Goal: Task Accomplishment & Management: Manage account settings

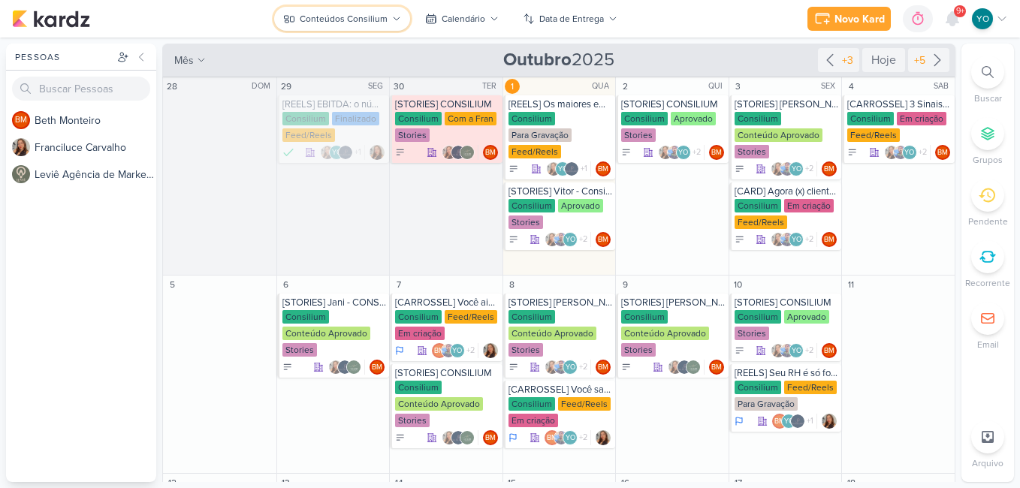
click at [299, 15] on button "Conteúdos Consilium" at bounding box center [342, 19] width 136 height 24
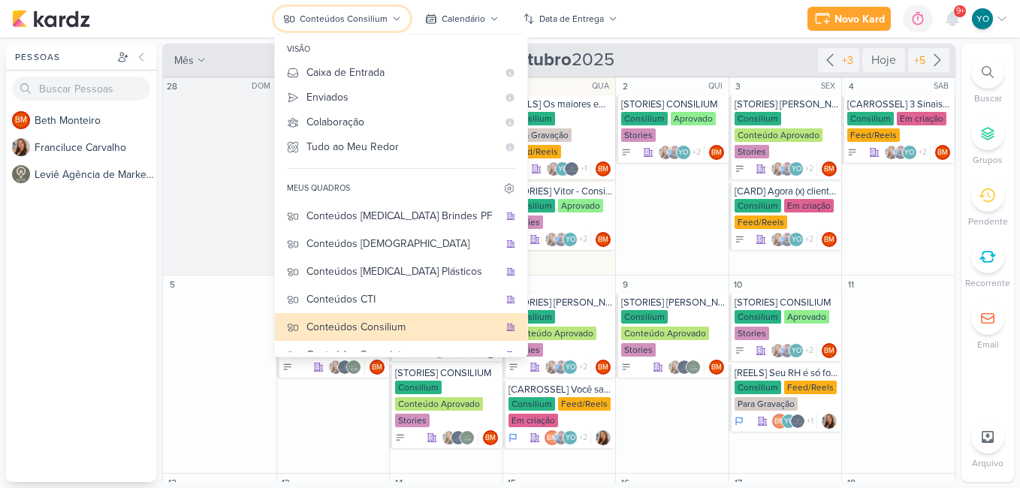
scroll to position [100, 0]
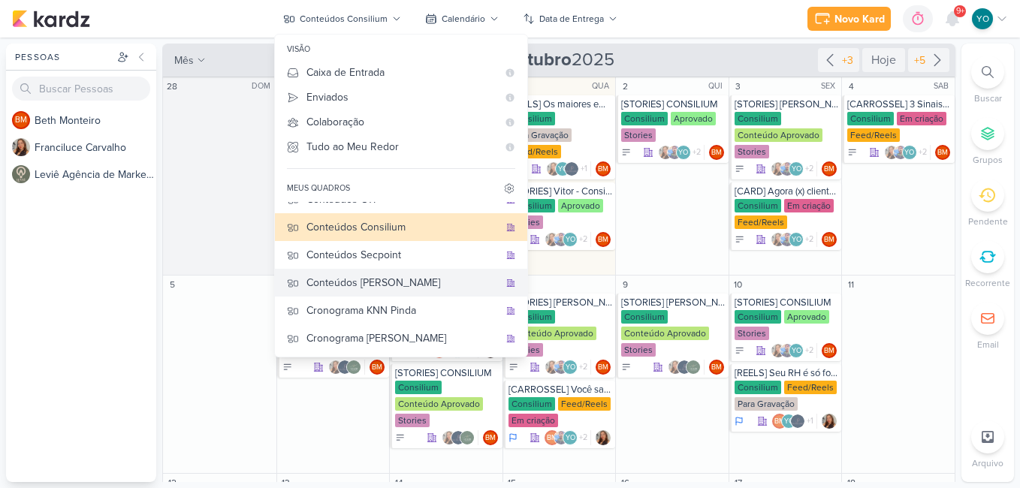
click at [399, 282] on div "Conteúdos [PERSON_NAME]" at bounding box center [402, 283] width 192 height 16
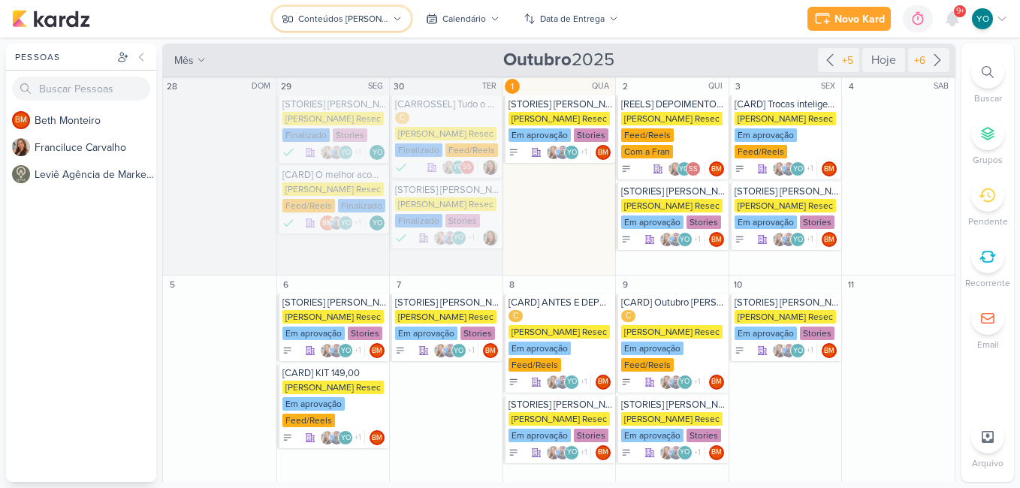
click at [394, 18] on icon at bounding box center [397, 18] width 6 height 3
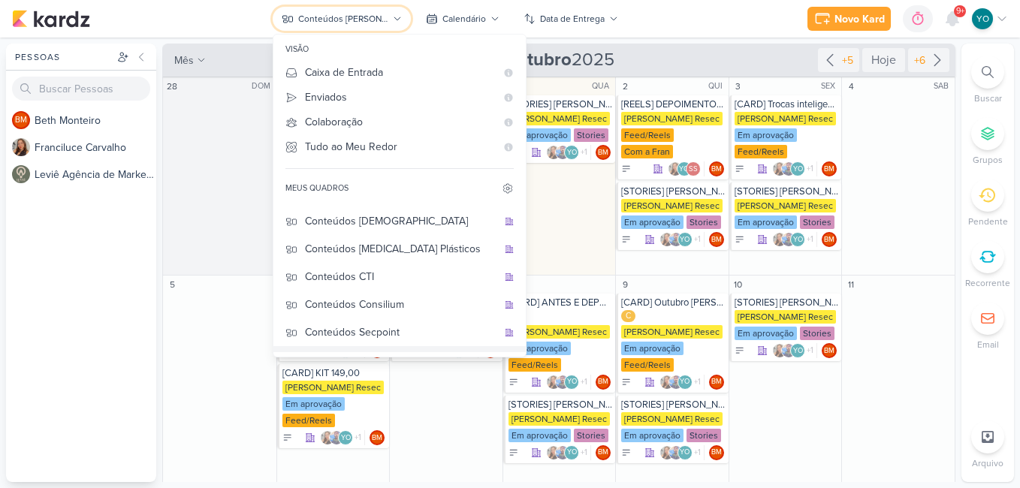
scroll to position [0, 0]
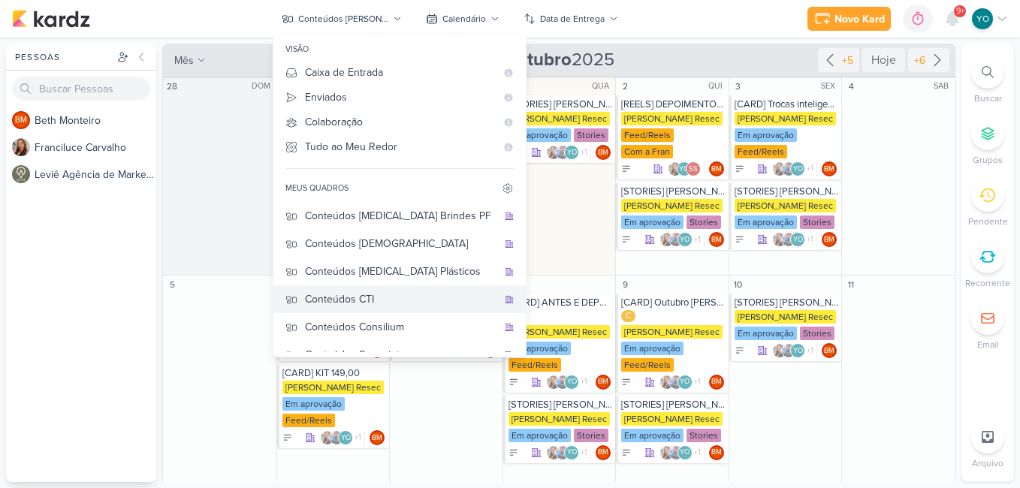
click at [410, 300] on div "Conteúdos CTI" at bounding box center [401, 299] width 192 height 16
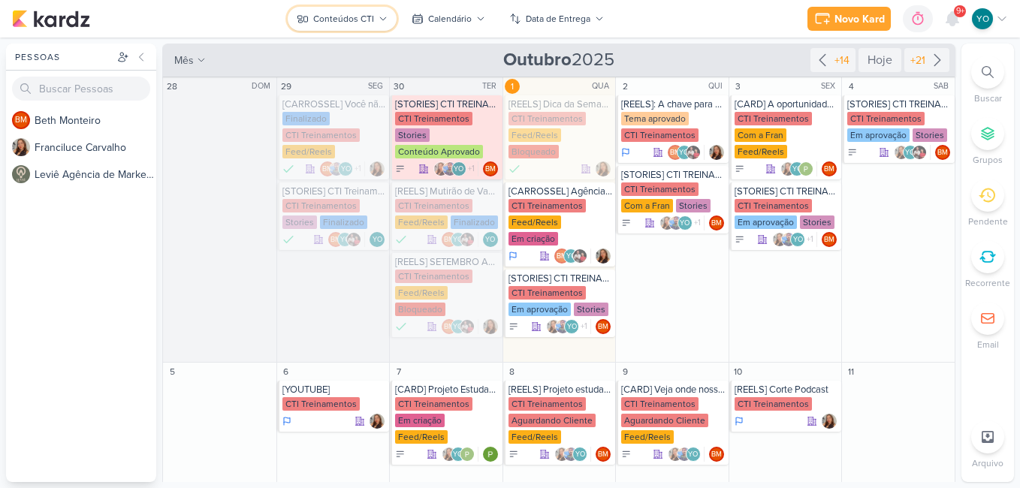
click at [363, 14] on div "Conteúdos CTI" at bounding box center [343, 19] width 61 height 14
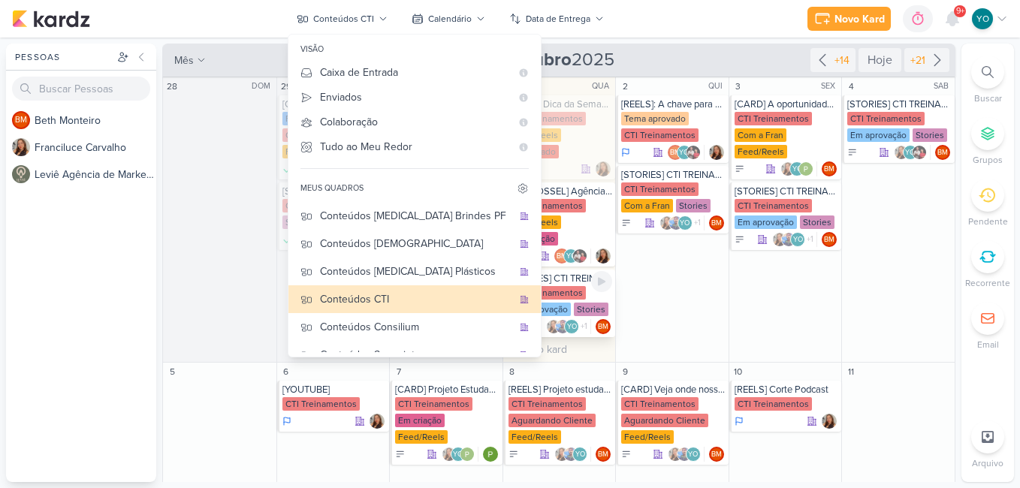
click at [574, 286] on div "CTI Treinamentos" at bounding box center [546, 293] width 77 height 14
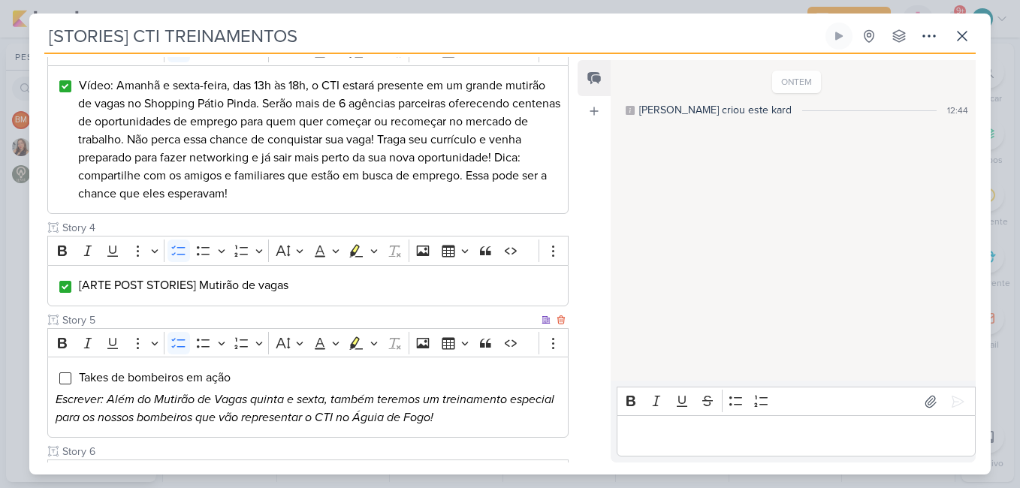
scroll to position [526, 0]
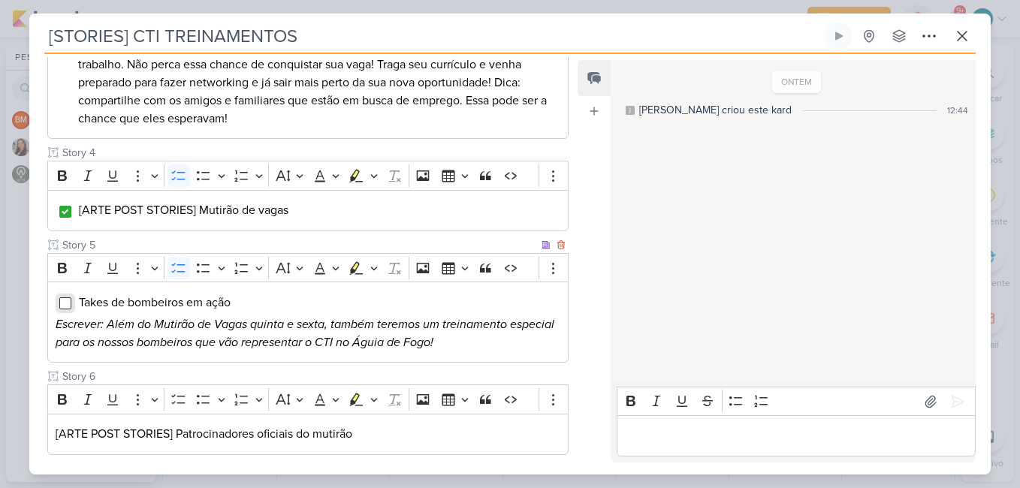
click at [64, 302] on input "Editor editing area: main" at bounding box center [65, 303] width 12 height 12
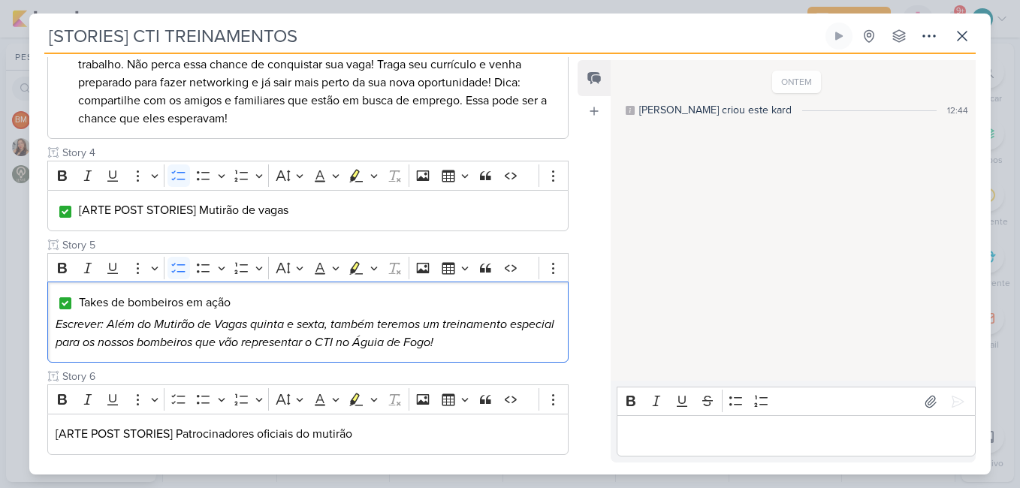
scroll to position [601, 0]
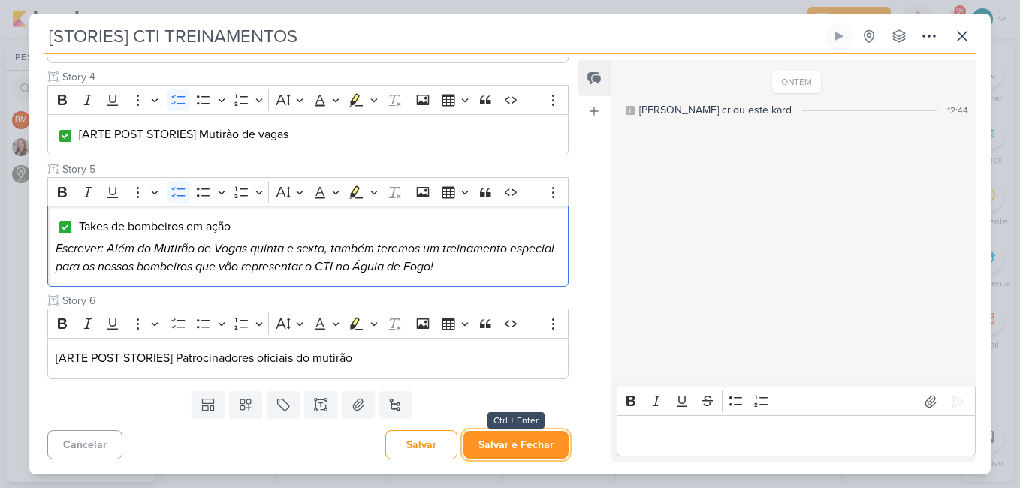
click at [532, 445] on button "Salvar e Fechar" at bounding box center [515, 445] width 105 height 28
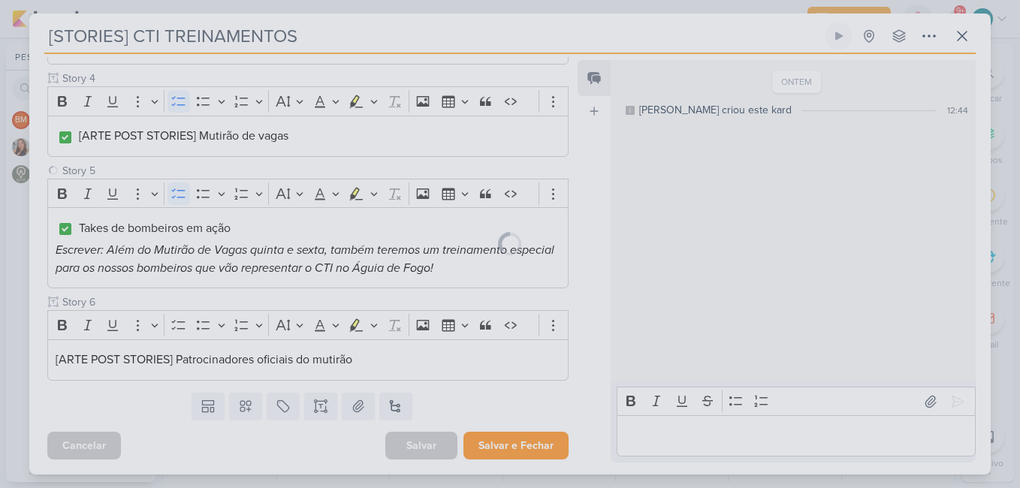
scroll to position [600, 0]
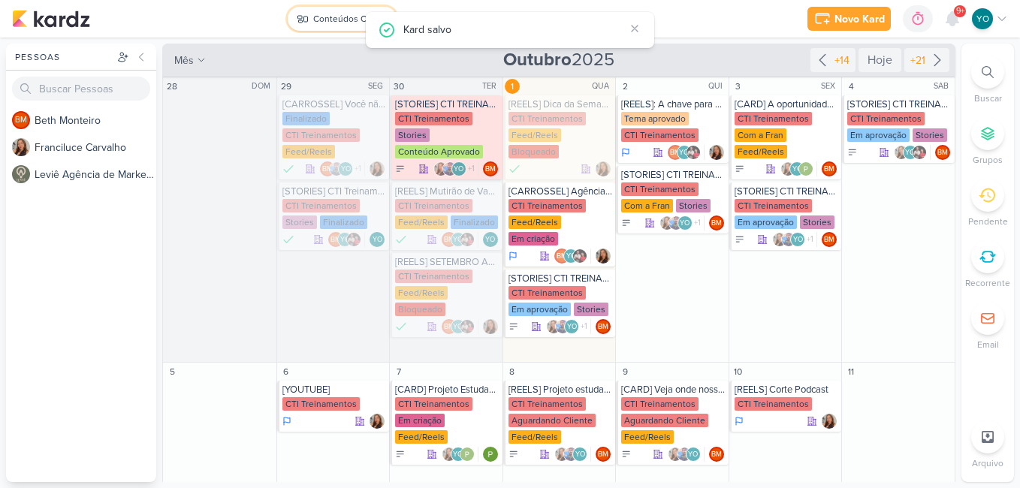
click at [315, 20] on div "Conteúdos CTI" at bounding box center [343, 19] width 61 height 14
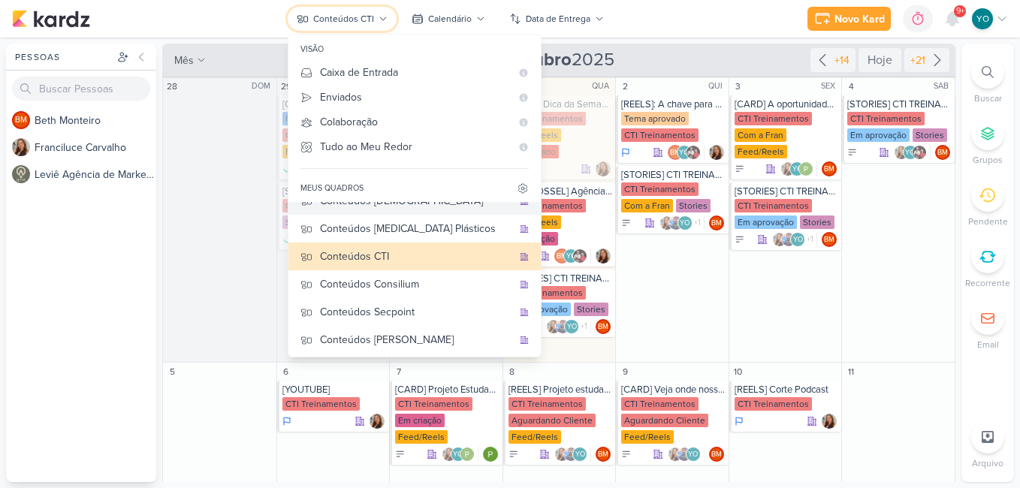
scroll to position [100, 0]
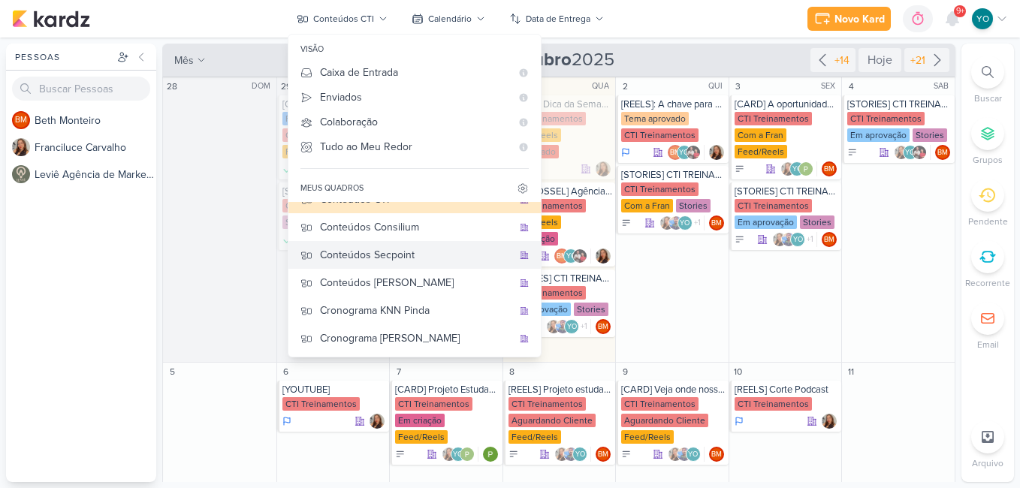
click at [417, 256] on div "Conteúdos Secpoint" at bounding box center [416, 255] width 192 height 16
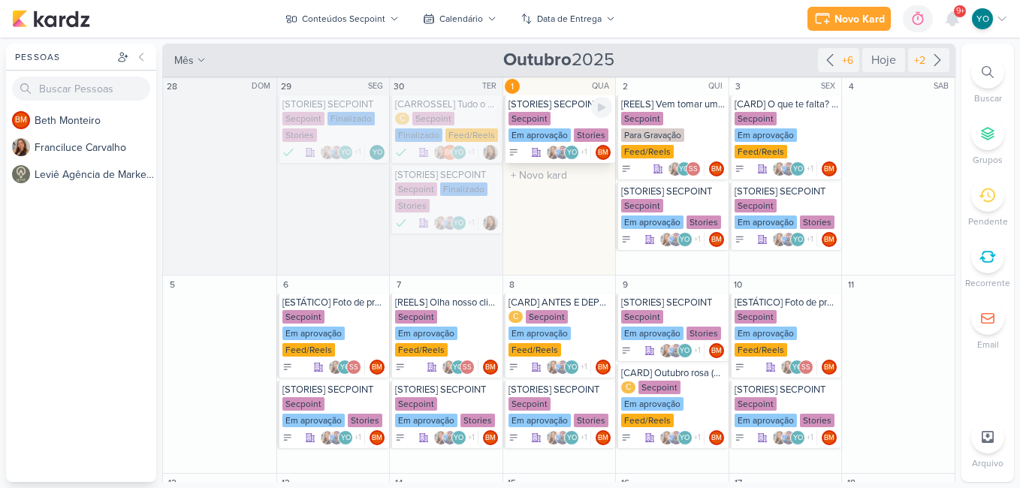
click at [553, 116] on div "Secpoint Em aprovação Stories" at bounding box center [560, 128] width 104 height 32
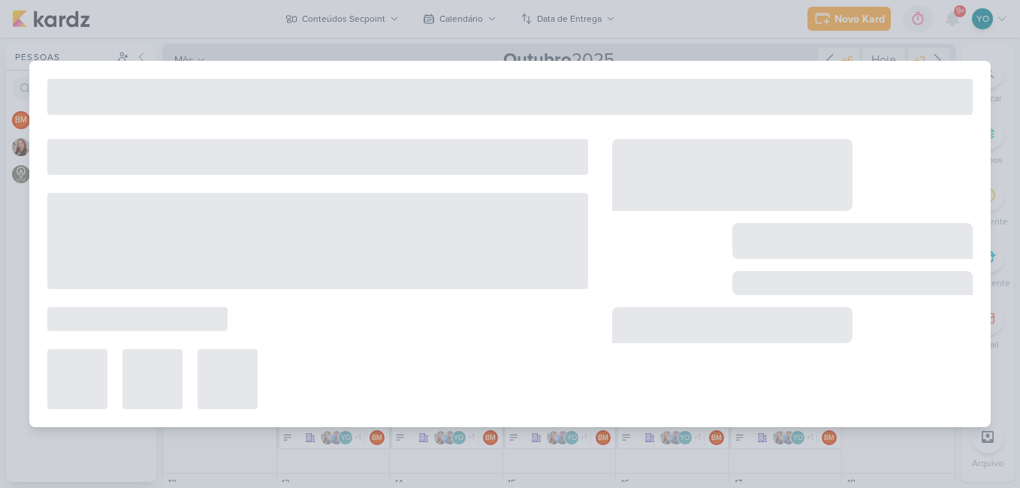
type input "[STORIES] SECPOINT"
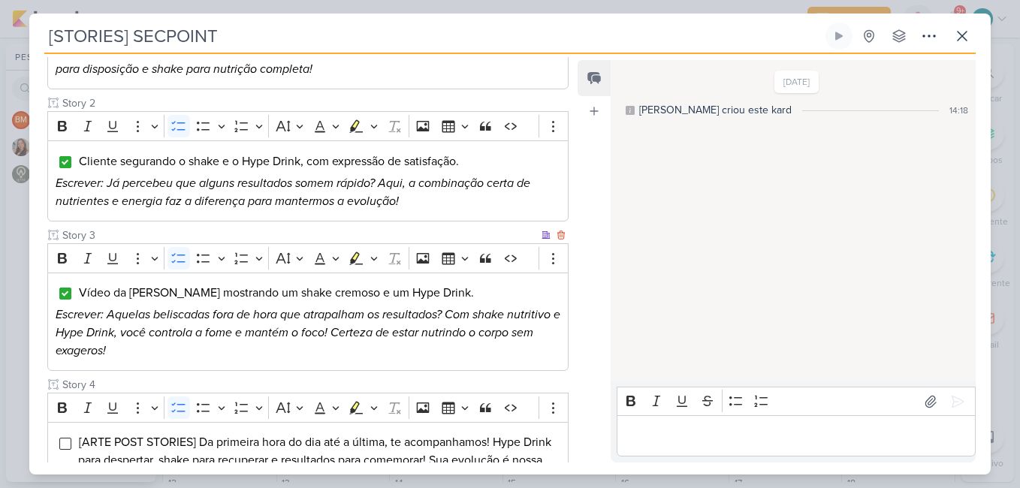
scroll to position [399, 0]
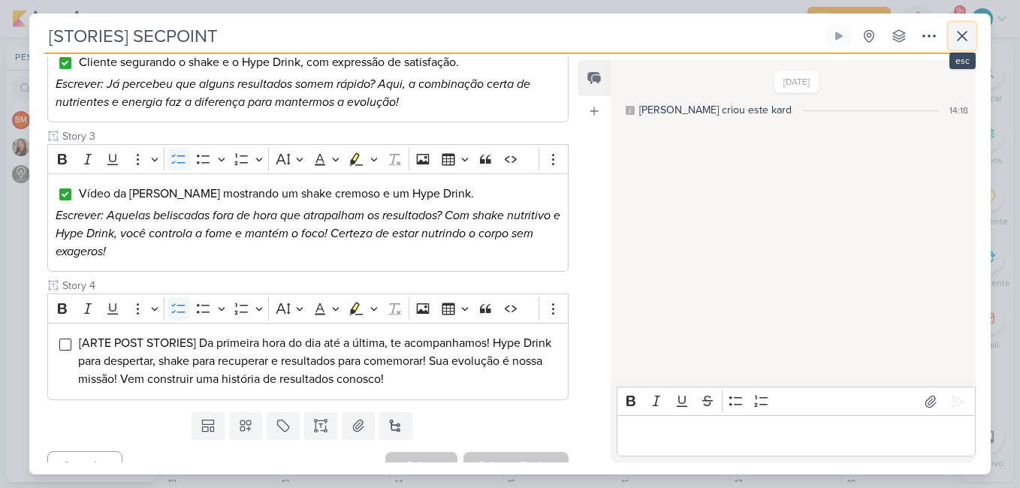
click at [962, 32] on icon at bounding box center [962, 36] width 18 height 18
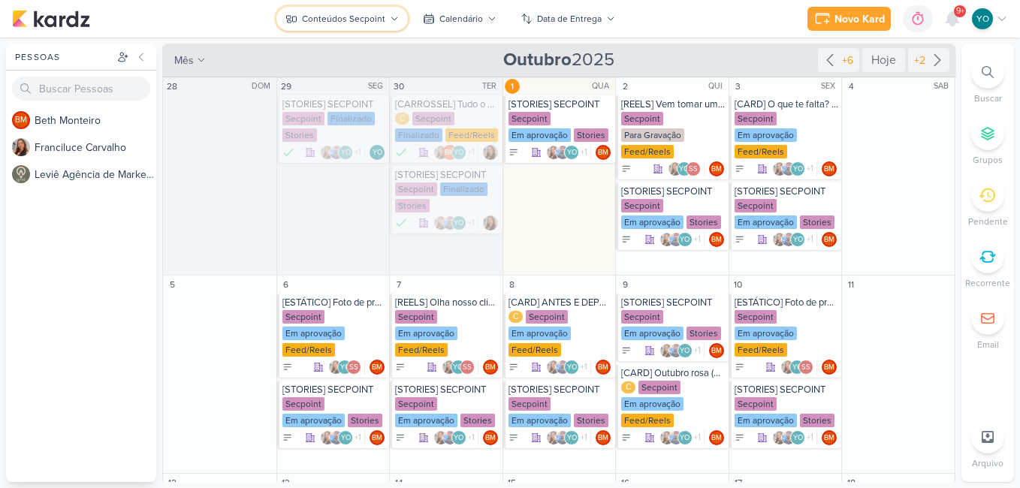
click at [344, 19] on div "Conteúdos Secpoint" at bounding box center [343, 19] width 83 height 14
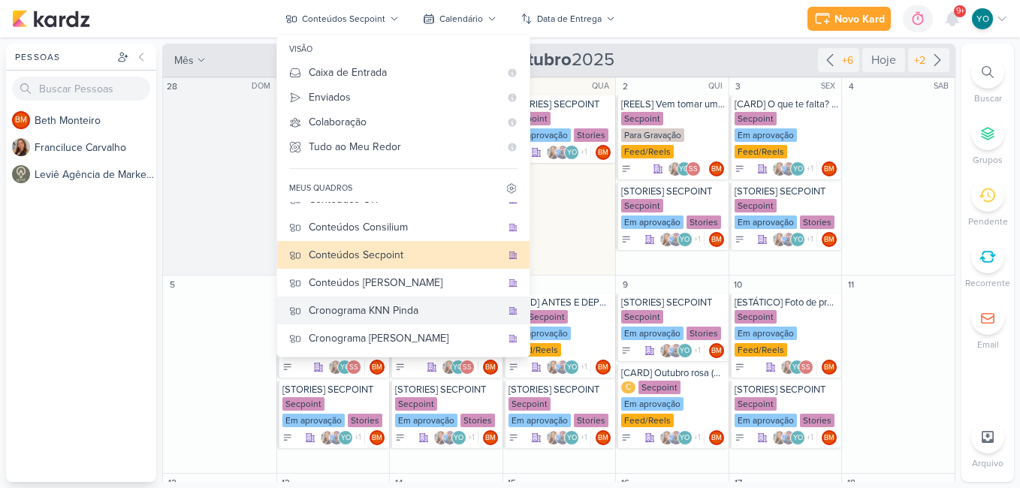
click at [420, 314] on div "Cronograma KNN Pinda" at bounding box center [405, 311] width 192 height 16
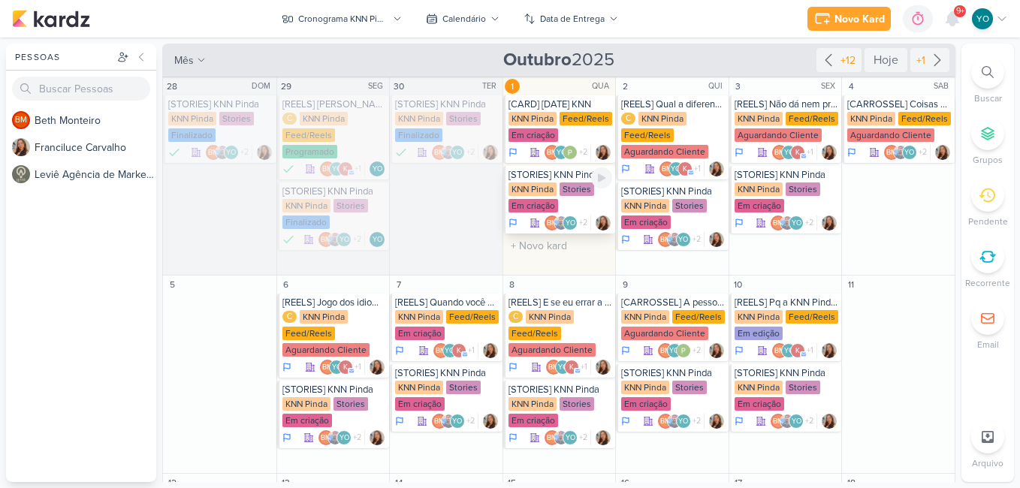
click at [561, 194] on div "Stories" at bounding box center [576, 189] width 35 height 14
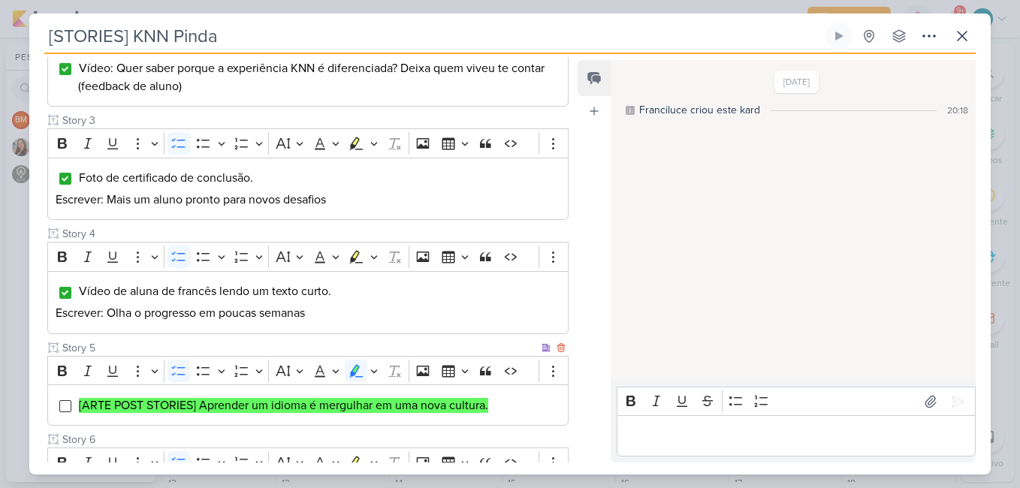
scroll to position [601, 0]
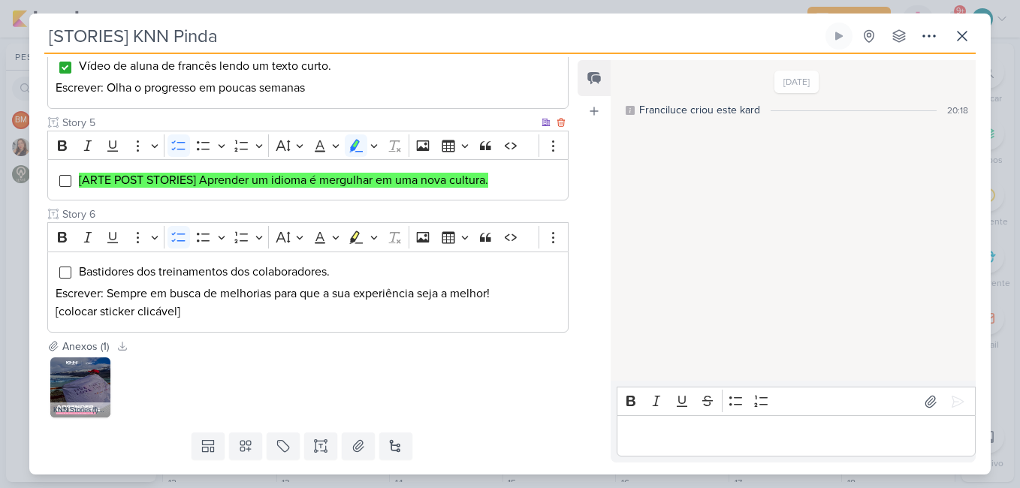
click at [62, 173] on div "[ARTE POST STORIES] Aprender um idioma é mergulhar em uma nova cultura." at bounding box center [307, 179] width 521 height 41
click at [62, 179] on input "Editor editing area: main" at bounding box center [65, 181] width 12 height 12
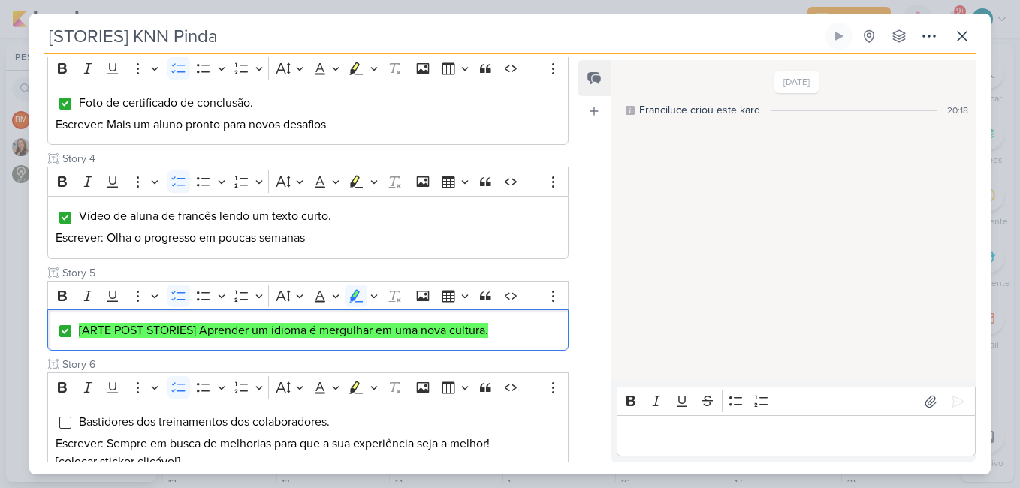
scroll to position [642, 0]
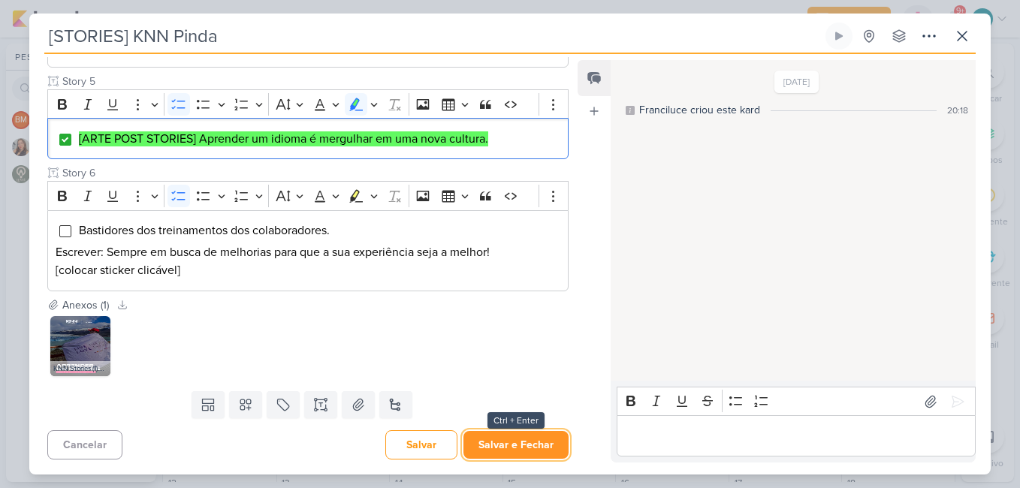
click at [541, 450] on button "Salvar e Fechar" at bounding box center [515, 445] width 105 height 28
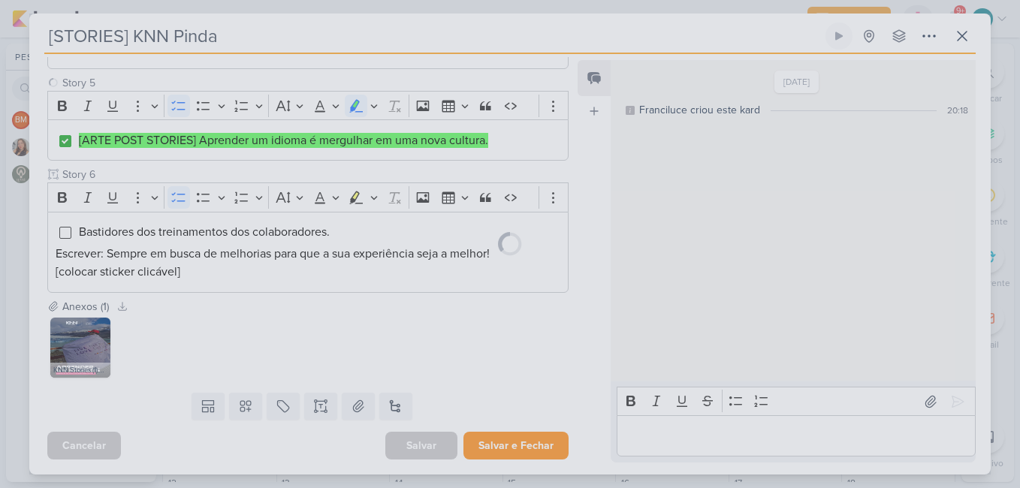
scroll to position [640, 0]
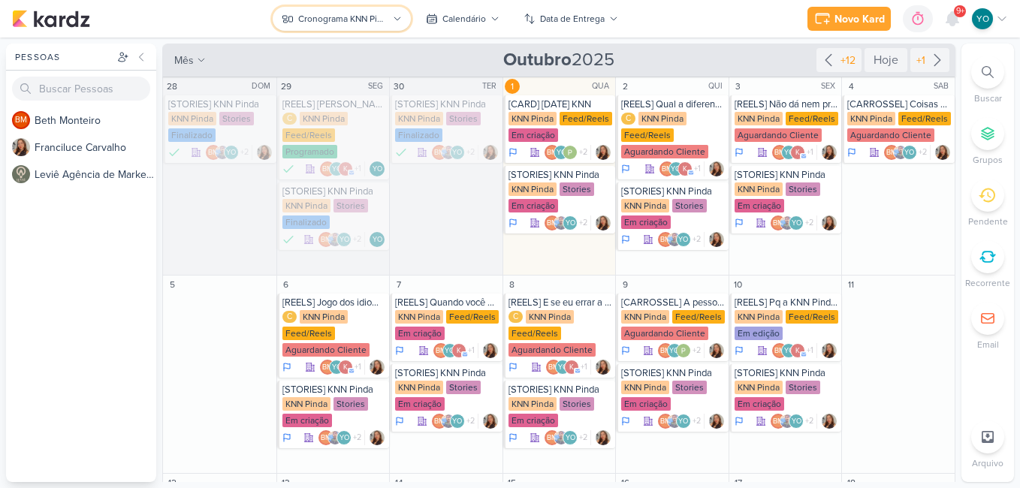
click at [354, 13] on div "Cronograma KNN Pinda" at bounding box center [343, 19] width 90 height 14
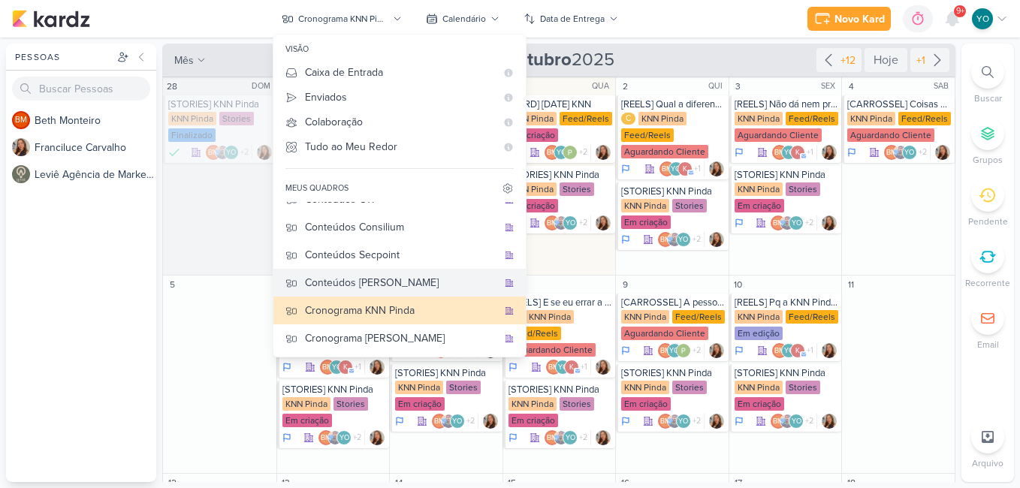
click at [399, 289] on div "Conteúdos [PERSON_NAME]" at bounding box center [401, 283] width 192 height 16
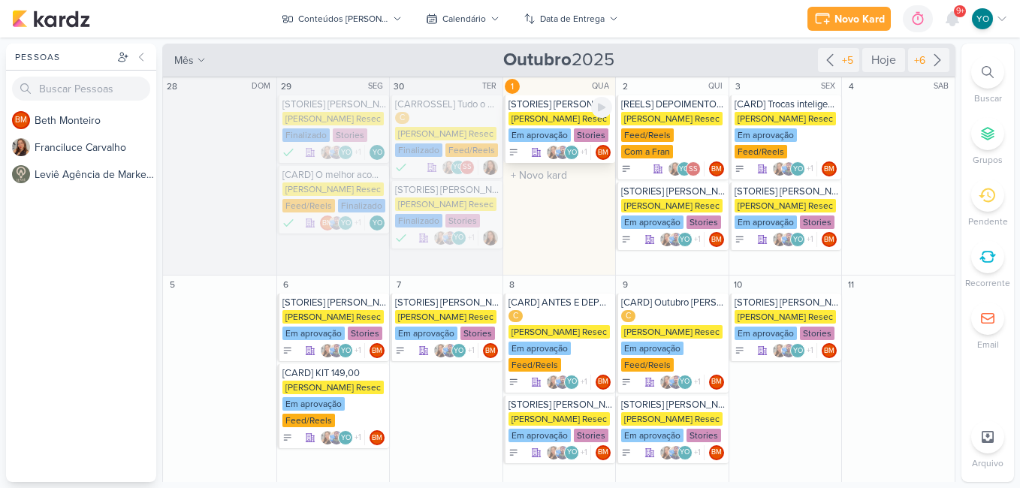
click at [539, 107] on div "[STORIES] [PERSON_NAME]" at bounding box center [560, 104] width 104 height 12
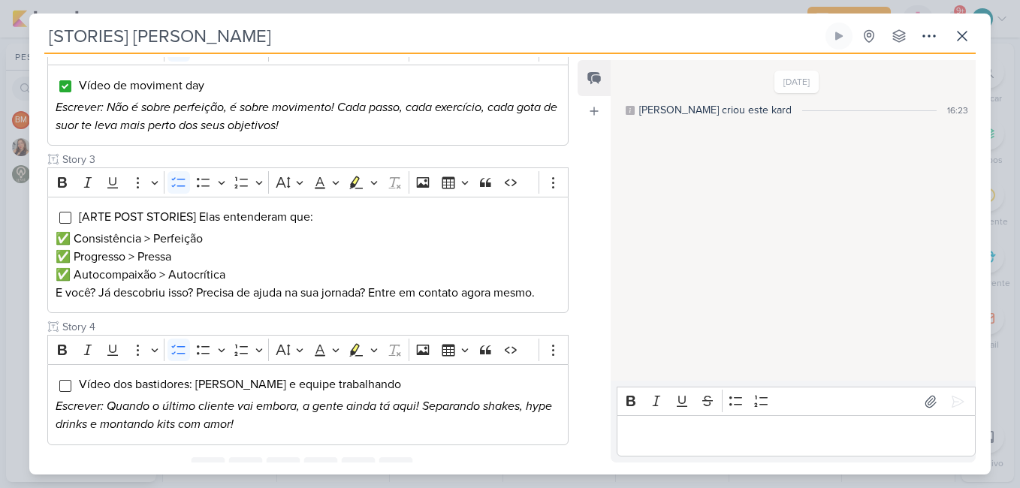
scroll to position [450, 0]
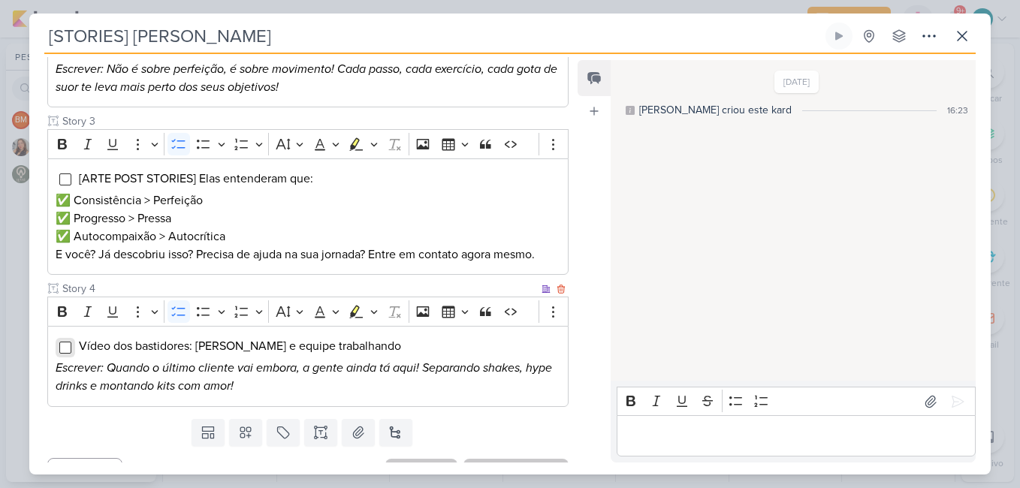
click at [61, 342] on input "Editor editing area: main" at bounding box center [65, 348] width 12 height 12
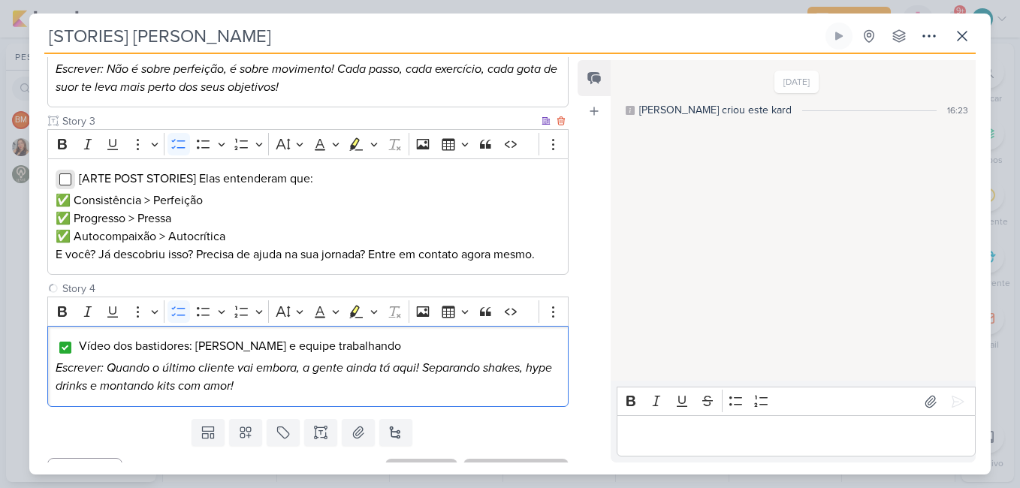
click at [62, 173] on input "Editor editing area: main" at bounding box center [65, 179] width 12 height 12
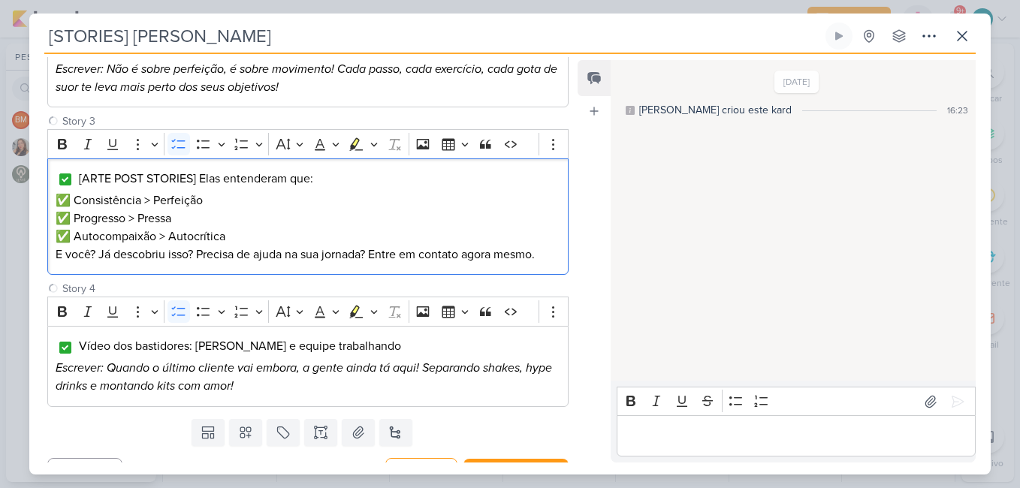
scroll to position [150, 0]
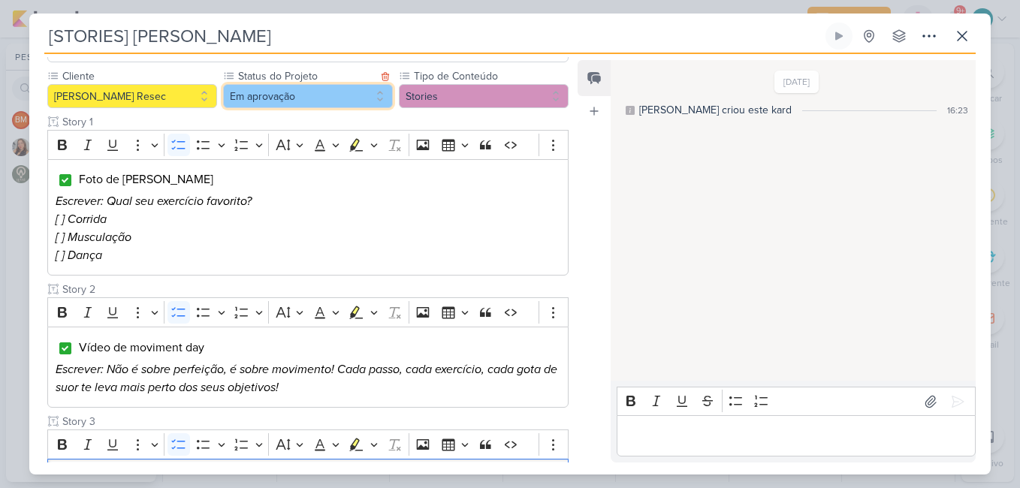
click at [336, 84] on button "Em aprovação" at bounding box center [308, 96] width 170 height 24
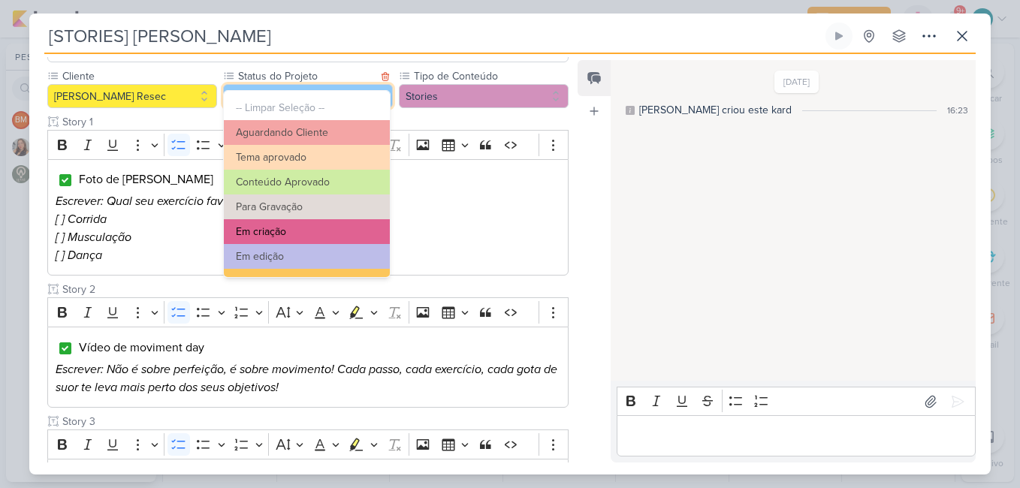
scroll to position [170, 0]
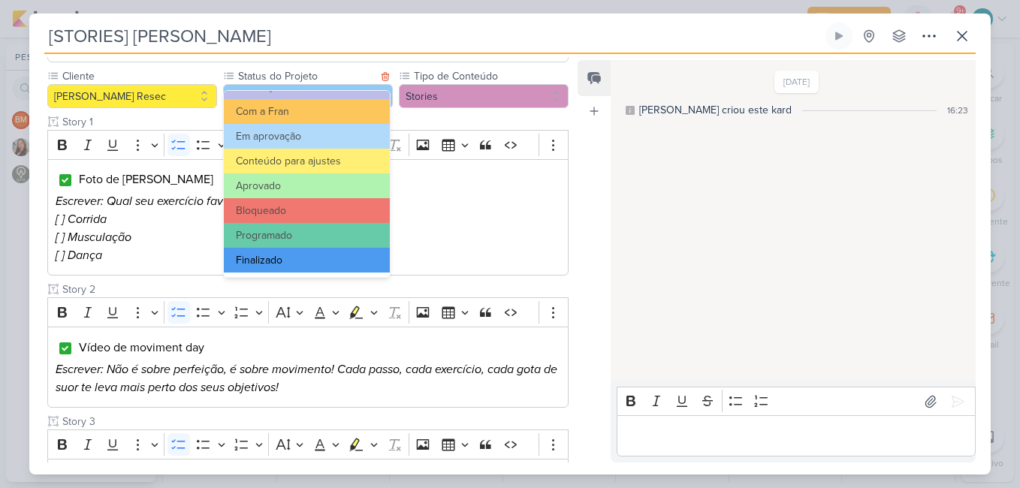
click at [313, 259] on button "Finalizado" at bounding box center [307, 260] width 166 height 25
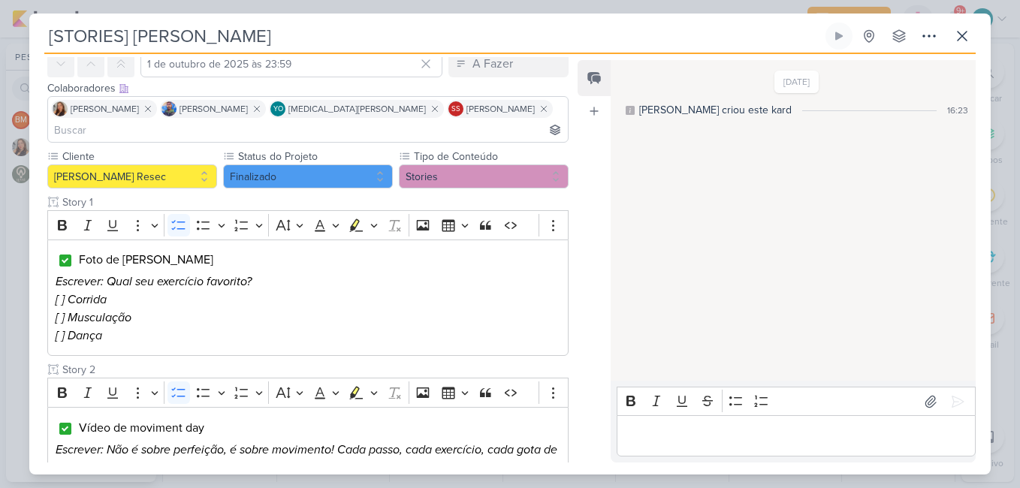
scroll to position [0, 0]
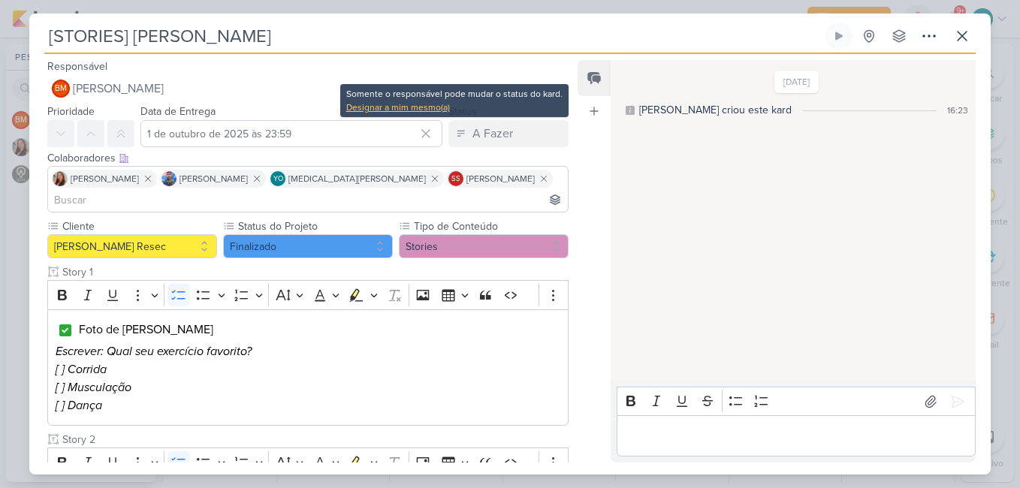
click at [416, 106] on div "Designar a mim mesmo(a)" at bounding box center [454, 108] width 216 height 14
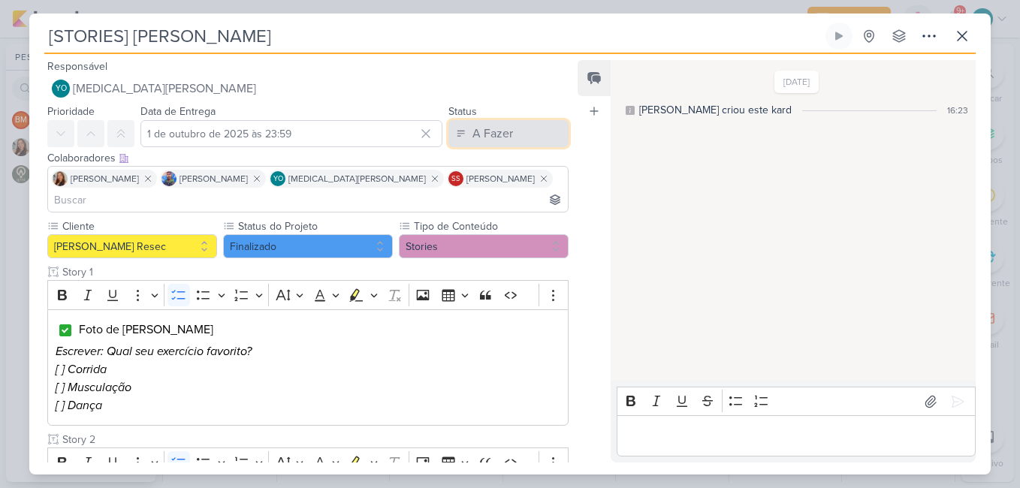
click at [472, 136] on div "A Fazer" at bounding box center [492, 134] width 41 height 18
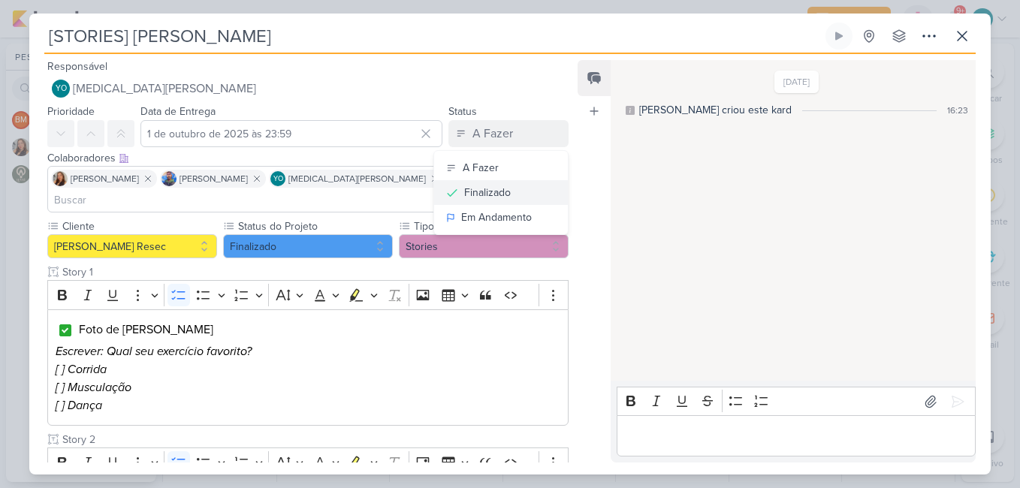
click at [450, 189] on icon at bounding box center [451, 192] width 9 height 6
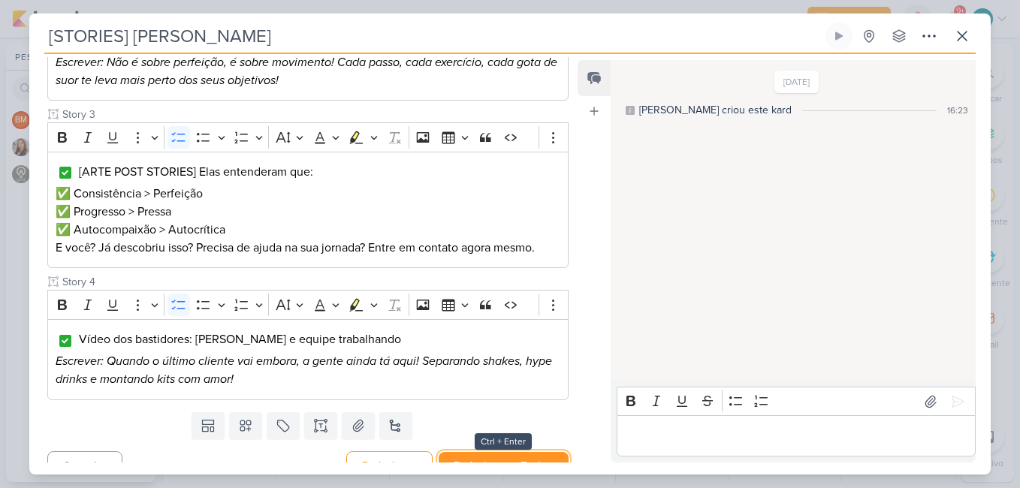
click at [537, 452] on button "Redesignar e Fechar" at bounding box center [503, 466] width 130 height 28
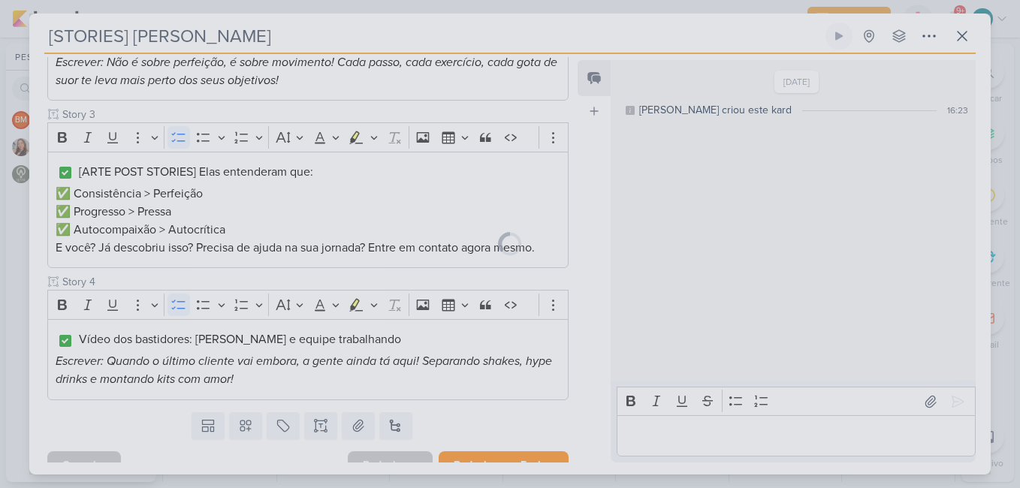
scroll to position [456, 0]
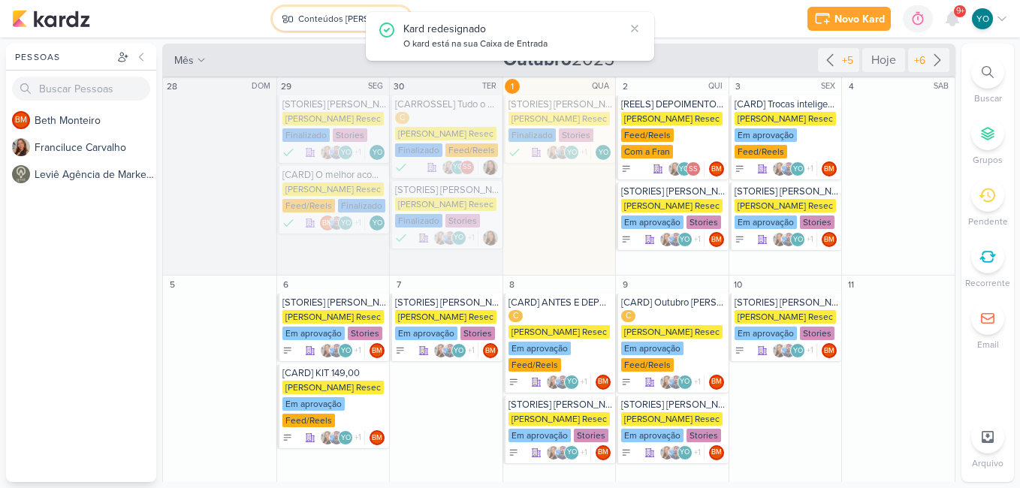
click at [341, 20] on div "Conteúdos [PERSON_NAME]" at bounding box center [343, 19] width 90 height 14
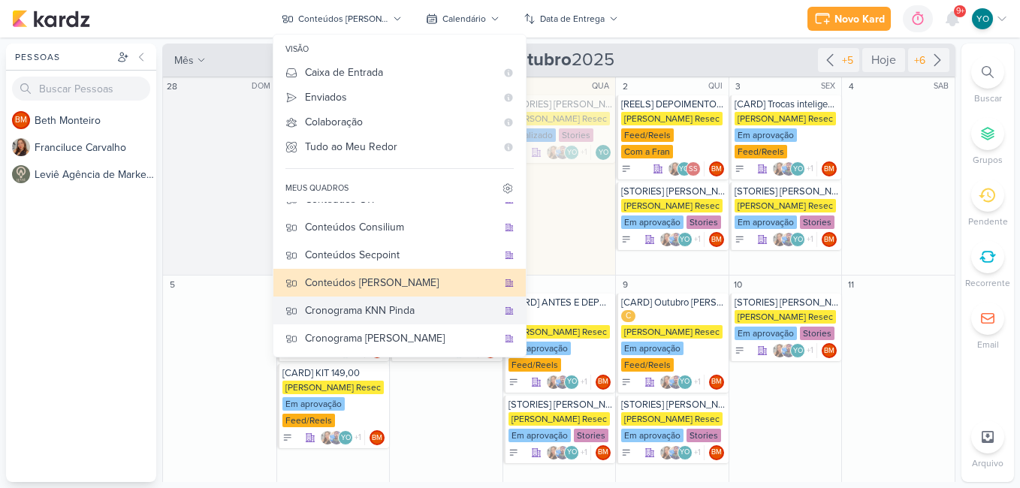
click at [418, 315] on div "Cronograma KNN Pinda" at bounding box center [401, 311] width 192 height 16
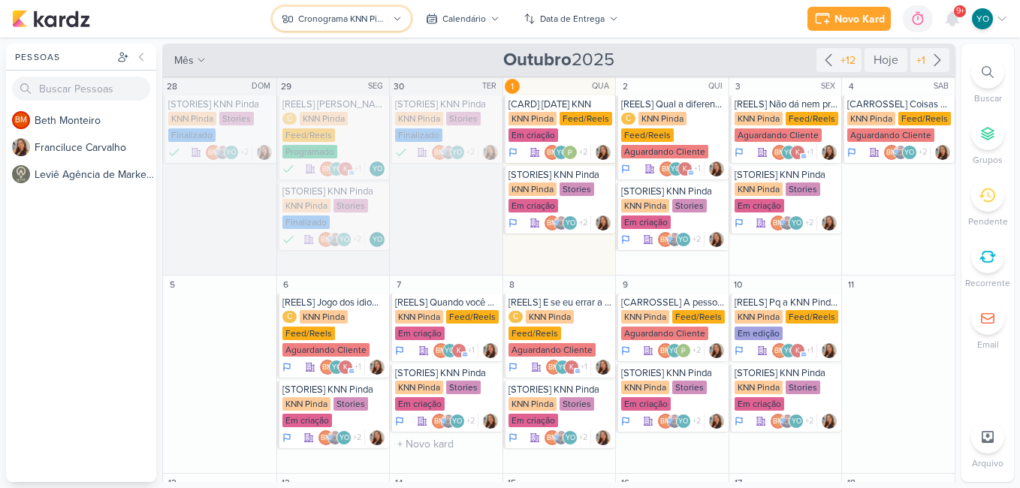
click at [388, 17] on div "Cronograma KNN Pinda" at bounding box center [343, 19] width 90 height 14
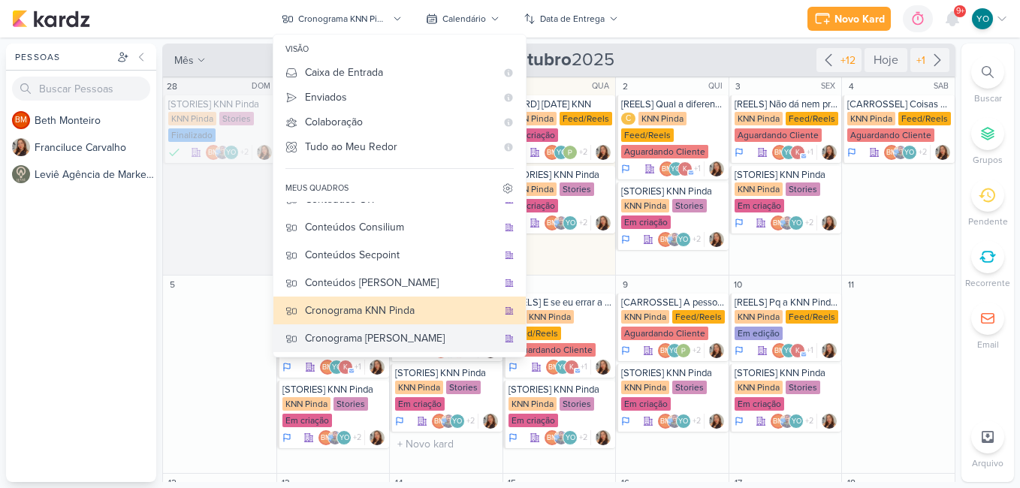
click at [426, 336] on div "Cronograma [PERSON_NAME]" at bounding box center [401, 338] width 192 height 16
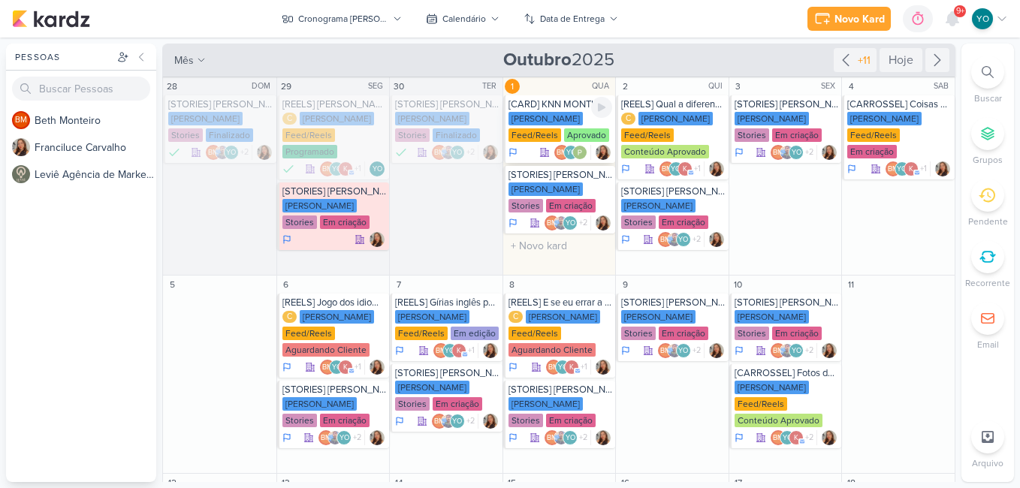
click at [582, 133] on div "Aprovado" at bounding box center [586, 135] width 45 height 14
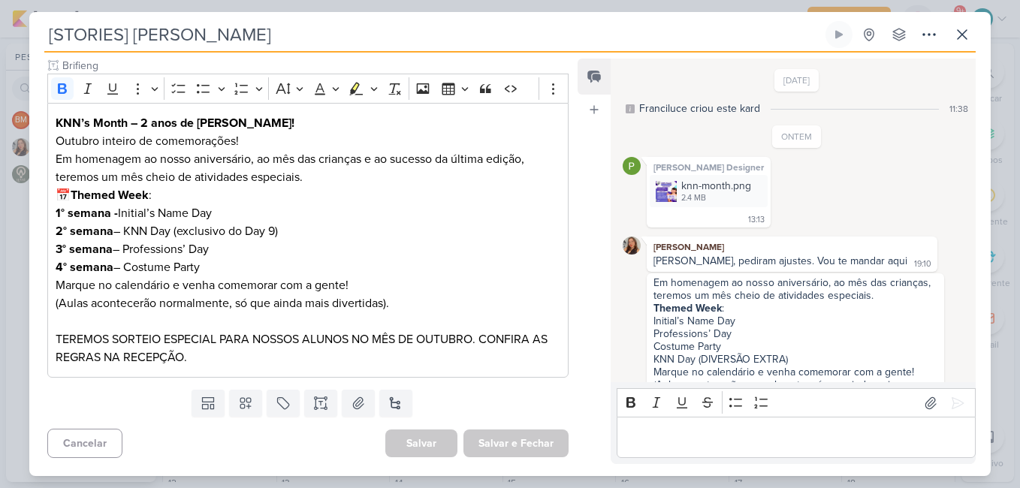
type input "[CARD] KNN MONTH"
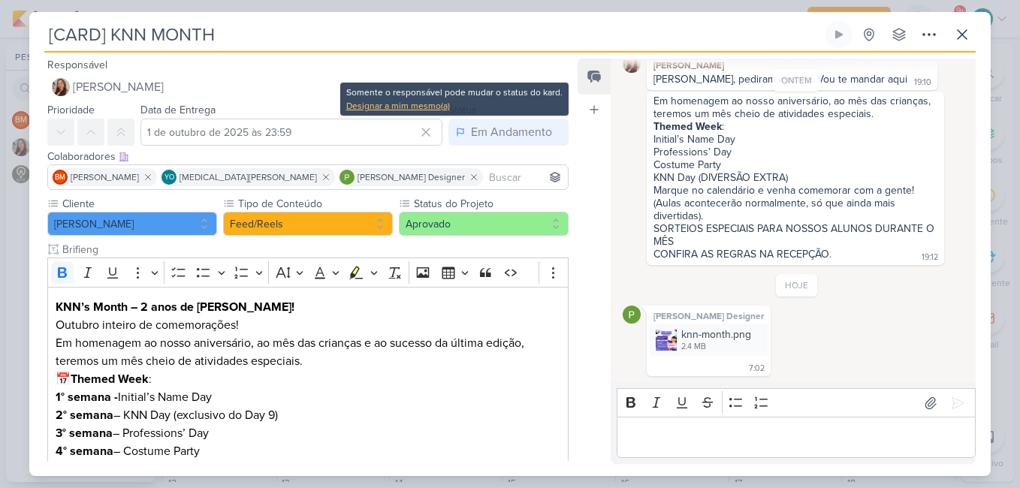
click at [441, 111] on div "Designar a mim mesmo(a)" at bounding box center [454, 106] width 216 height 14
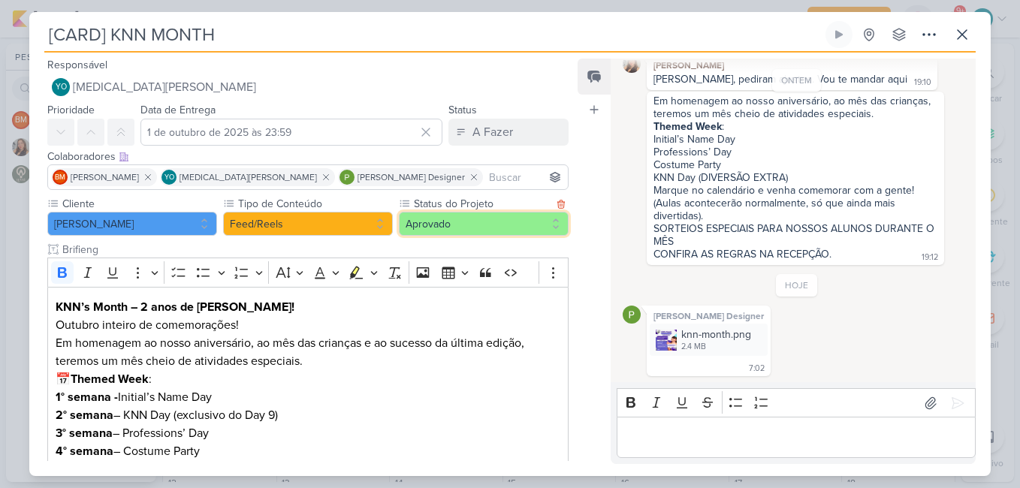
click at [521, 215] on button "Aprovado" at bounding box center [484, 224] width 170 height 24
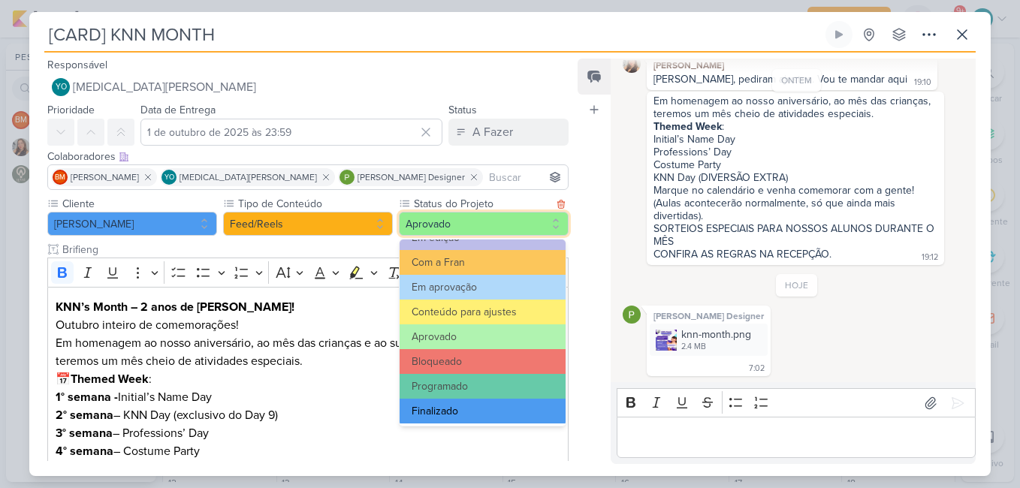
scroll to position [170, 0]
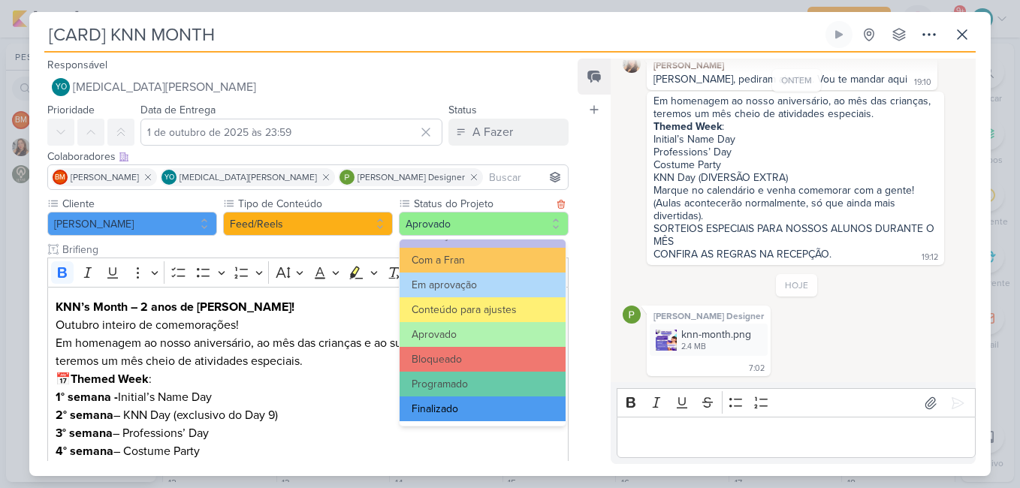
click at [505, 408] on button "Finalizado" at bounding box center [482, 408] width 166 height 25
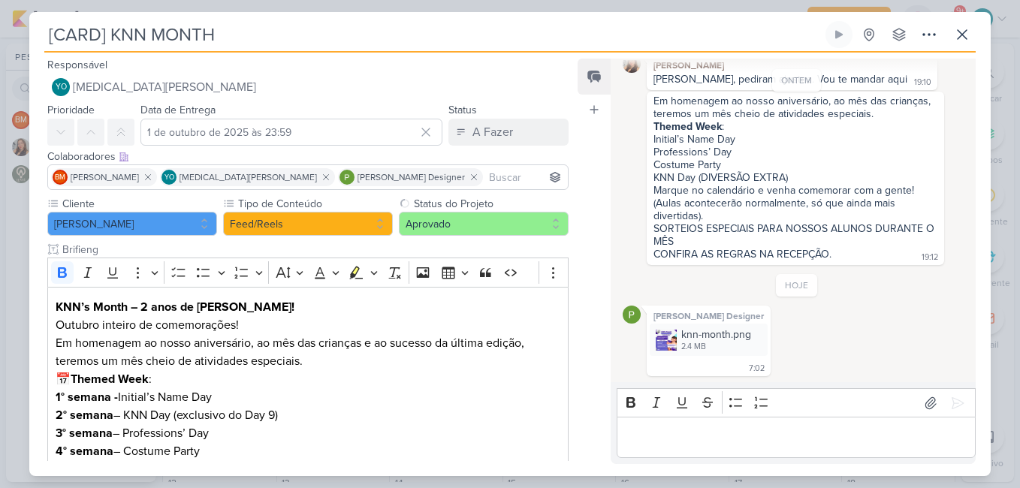
click at [504, 118] on div "Status A Fazer A Fazer Finalizado Em Andamento" at bounding box center [508, 123] width 120 height 45
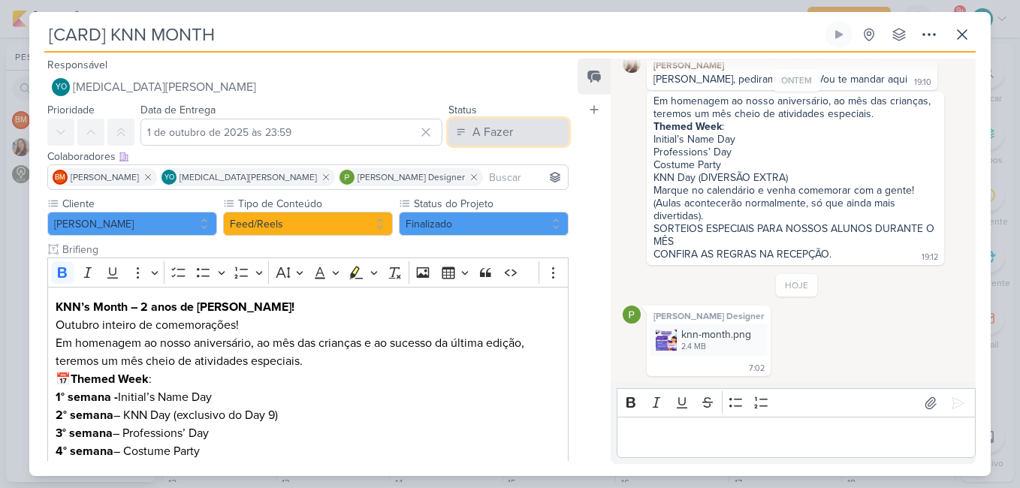
click at [504, 126] on div "A Fazer" at bounding box center [492, 132] width 41 height 18
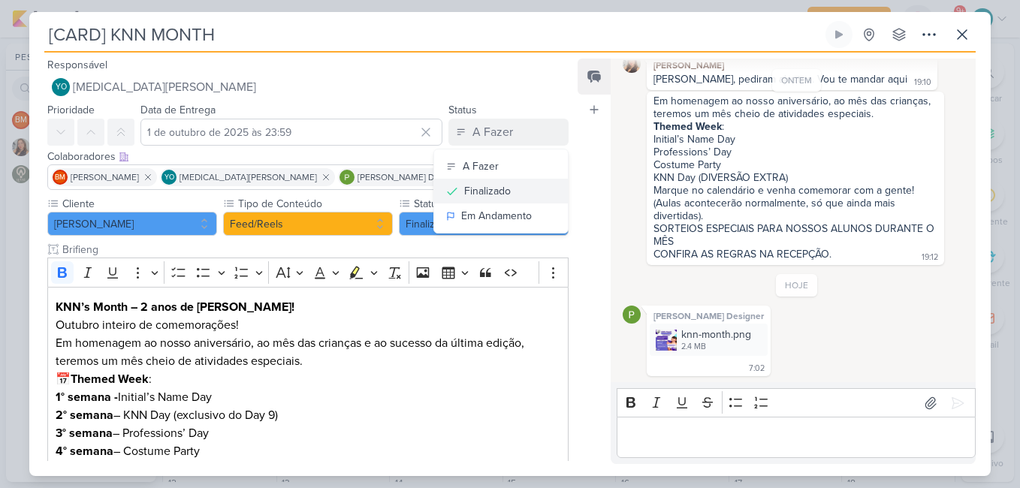
click at [494, 193] on div "Finalizado" at bounding box center [487, 191] width 47 height 16
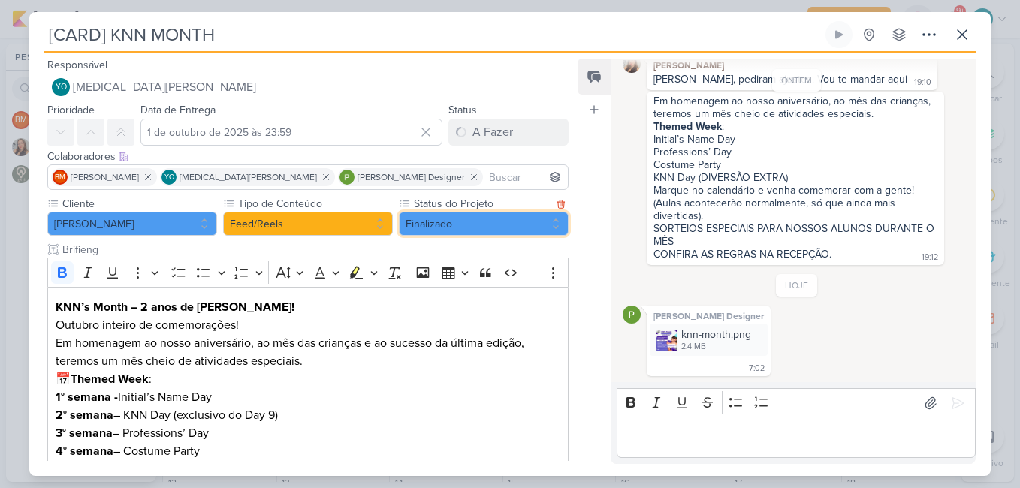
click at [492, 219] on button "Finalizado" at bounding box center [484, 224] width 170 height 24
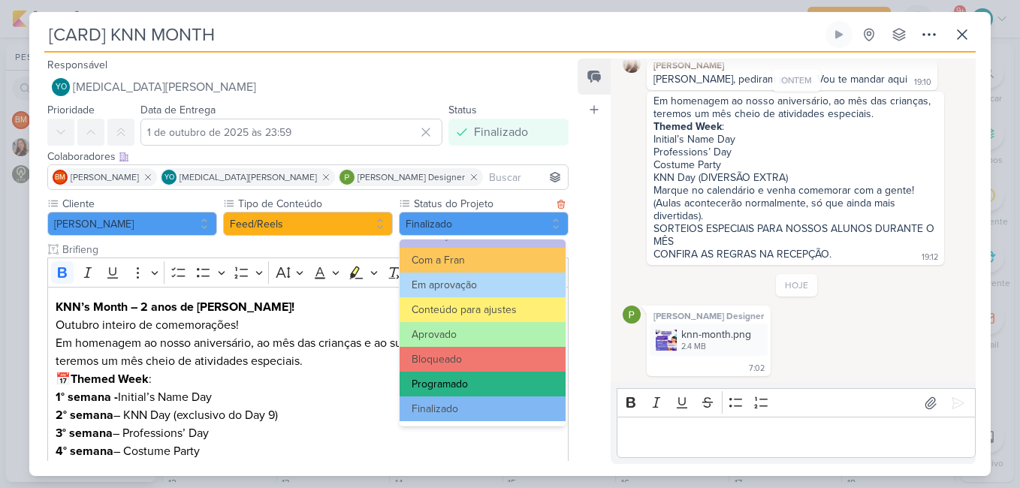
click at [474, 379] on button "Programado" at bounding box center [482, 384] width 166 height 25
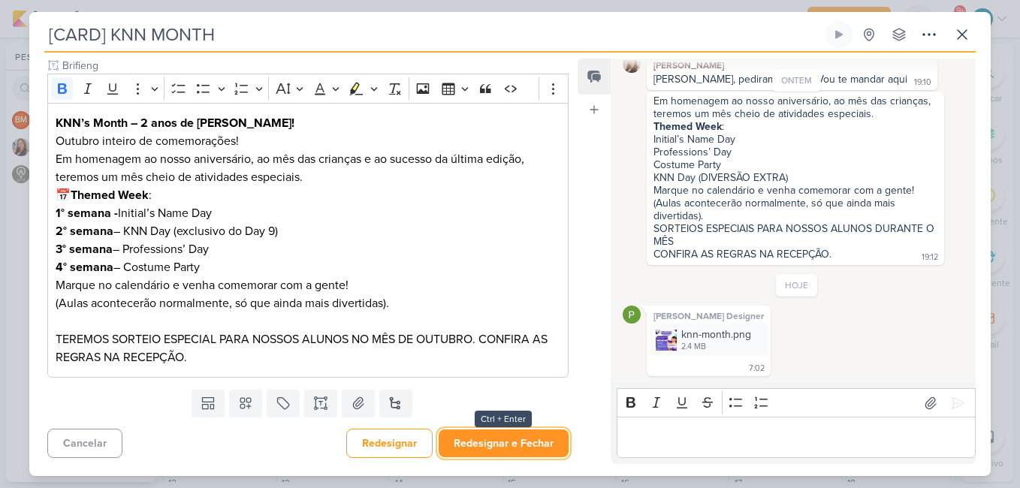
click at [523, 448] on button "Redesignar e Fechar" at bounding box center [503, 443] width 130 height 28
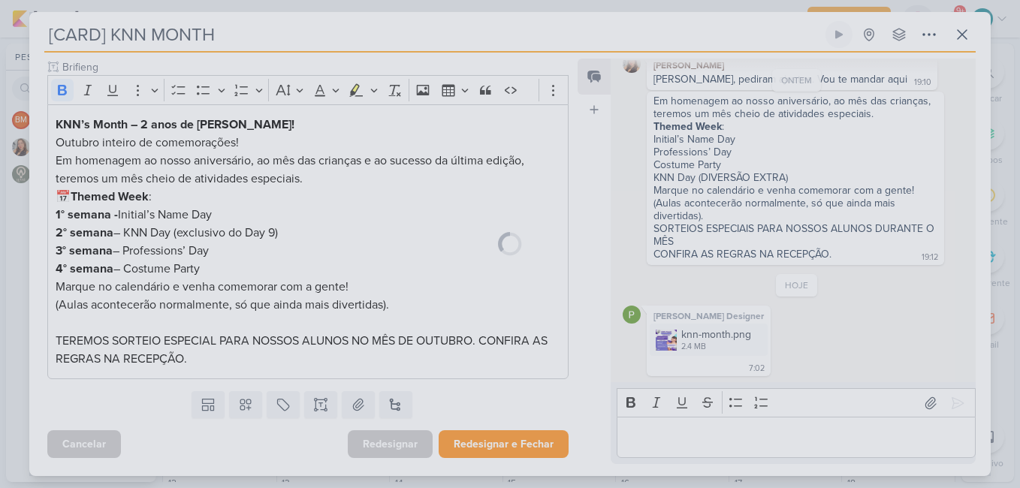
scroll to position [182, 0]
